Goal: Navigation & Orientation: Find specific page/section

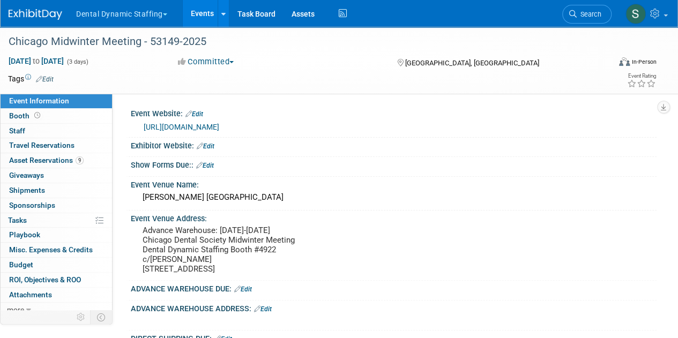
click at [115, 18] on button "Dental Dynamic Staffing" at bounding box center [128, 12] width 106 height 24
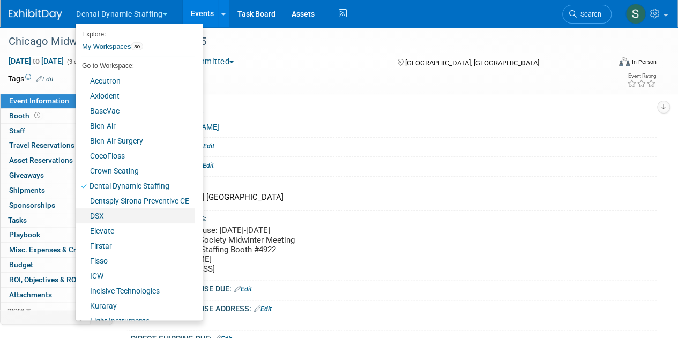
scroll to position [206, 0]
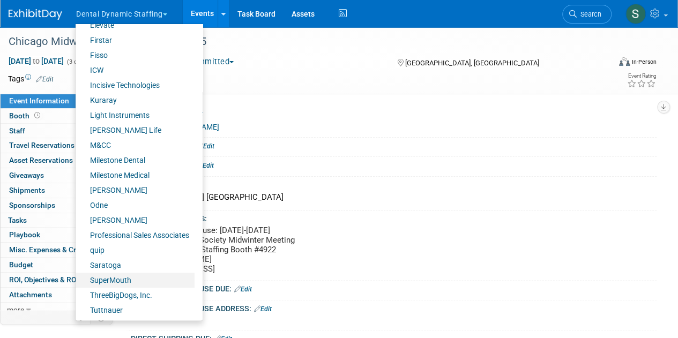
click at [156, 281] on link "SuperMouth" at bounding box center [135, 280] width 119 height 15
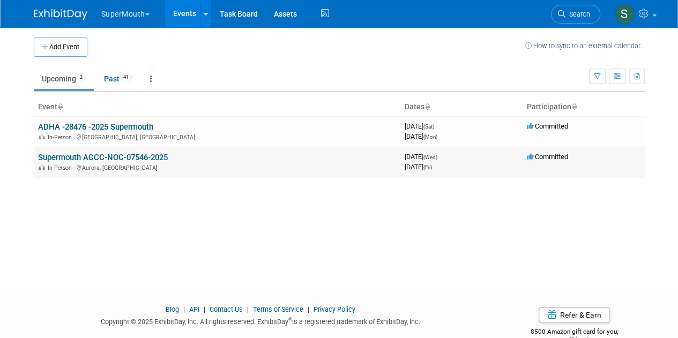
click at [80, 153] on link "Supermouth ACCC-NOC-07546-2025" at bounding box center [103, 158] width 130 height 10
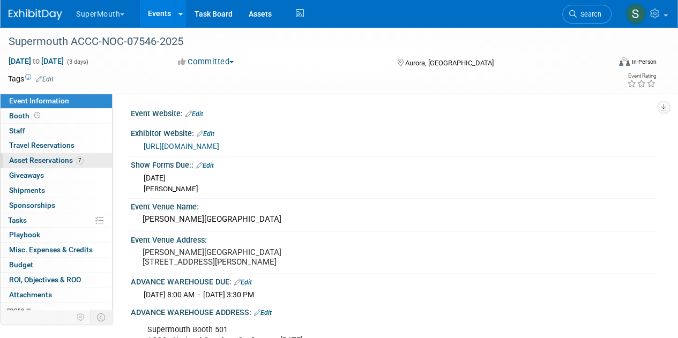
click at [86, 160] on link "7 Asset Reservations 7" at bounding box center [56, 160] width 111 height 14
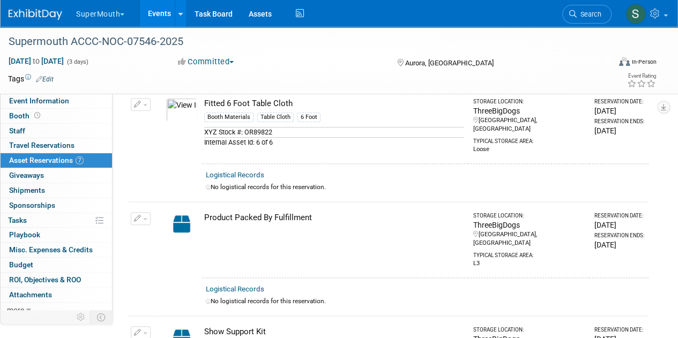
scroll to position [176, 0]
